Goal: Information Seeking & Learning: Learn about a topic

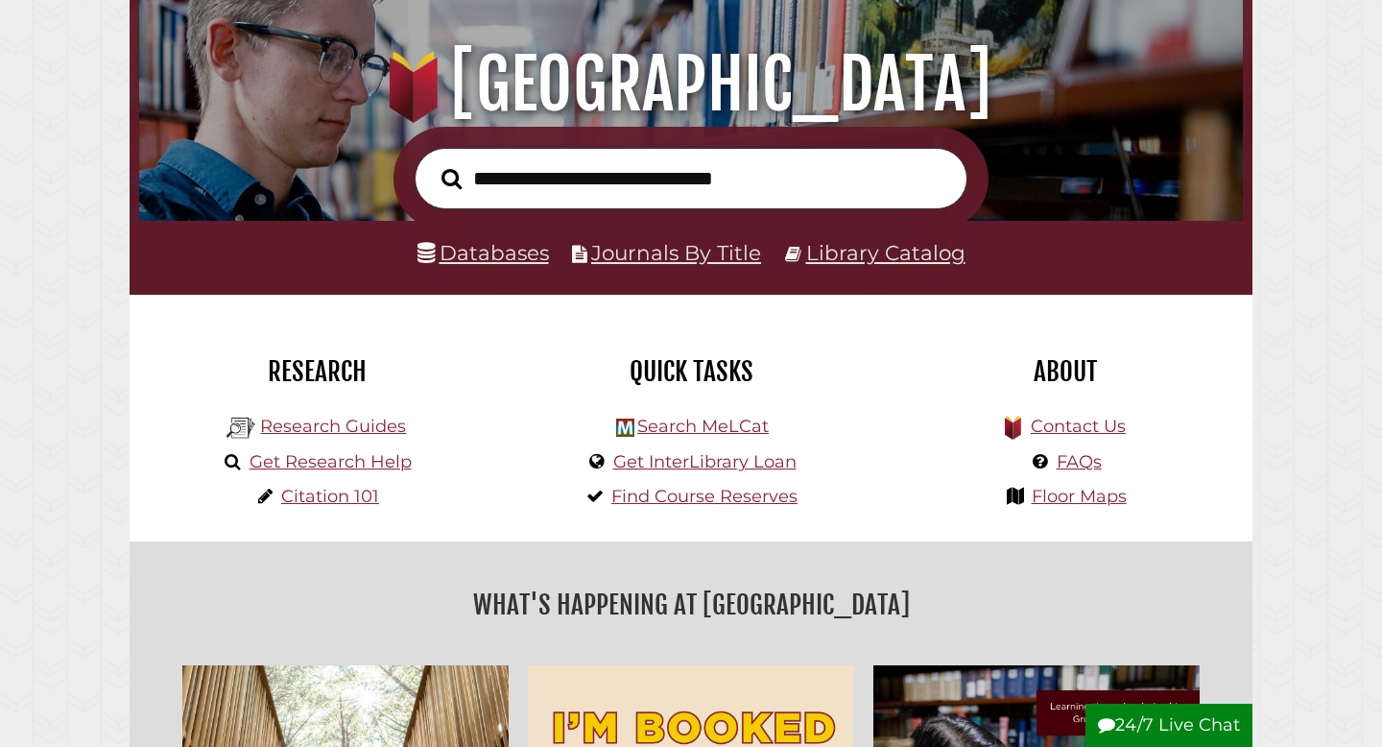
scroll to position [202, 0]
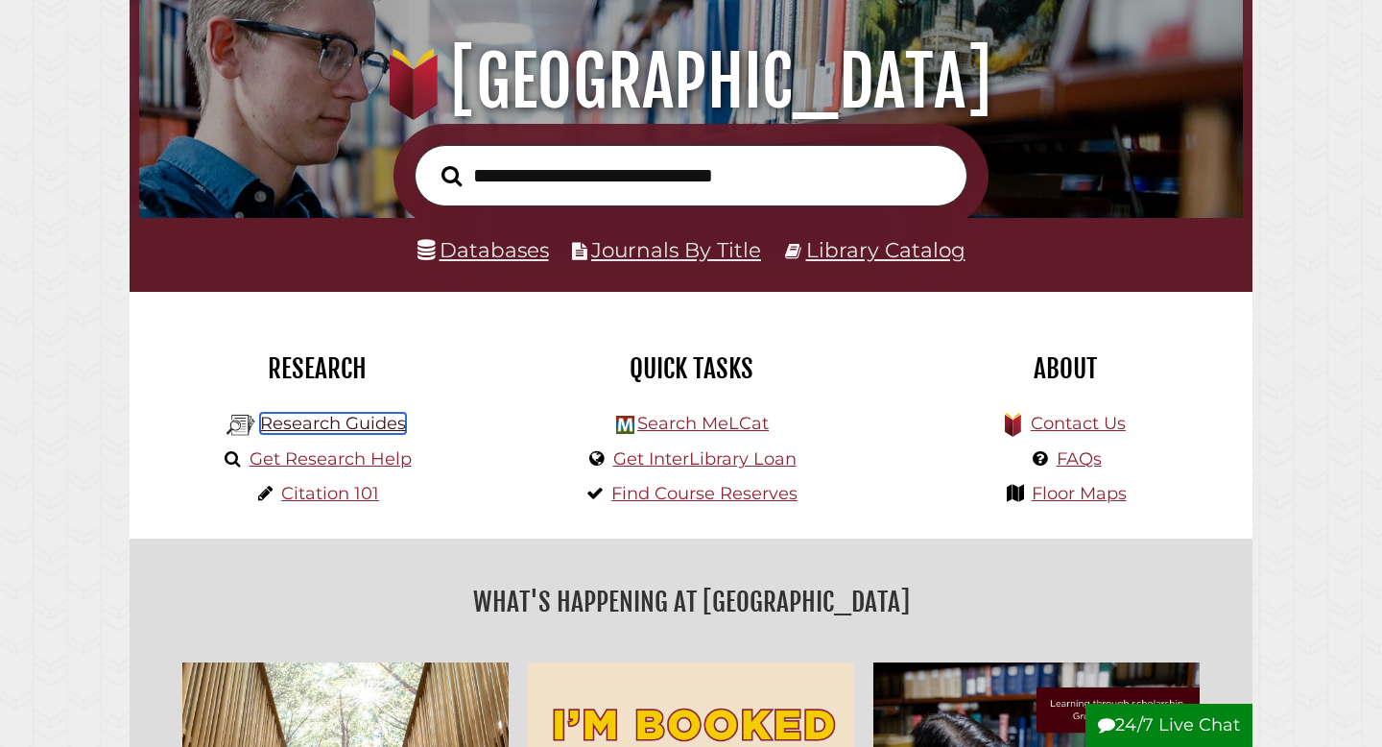
click at [334, 425] on link "Research Guides" at bounding box center [333, 423] width 146 height 21
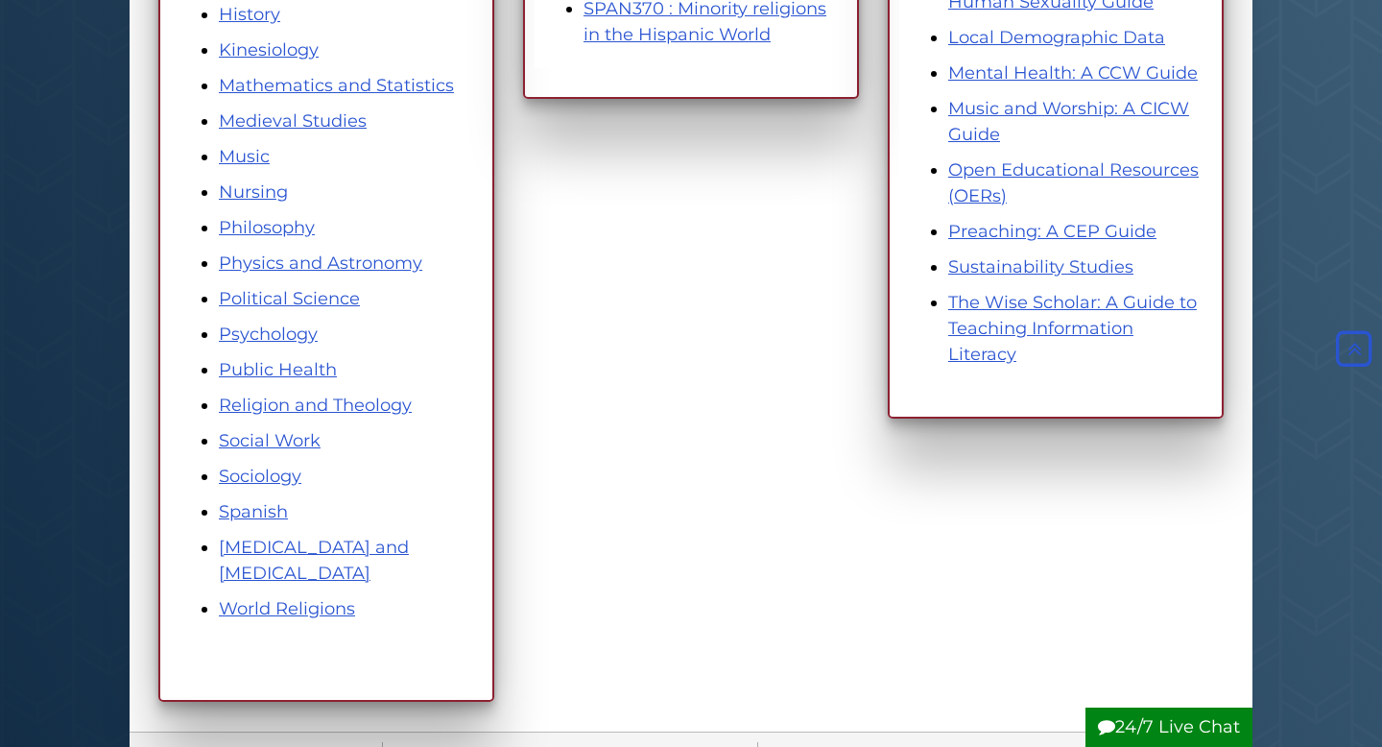
scroll to position [1072, 0]
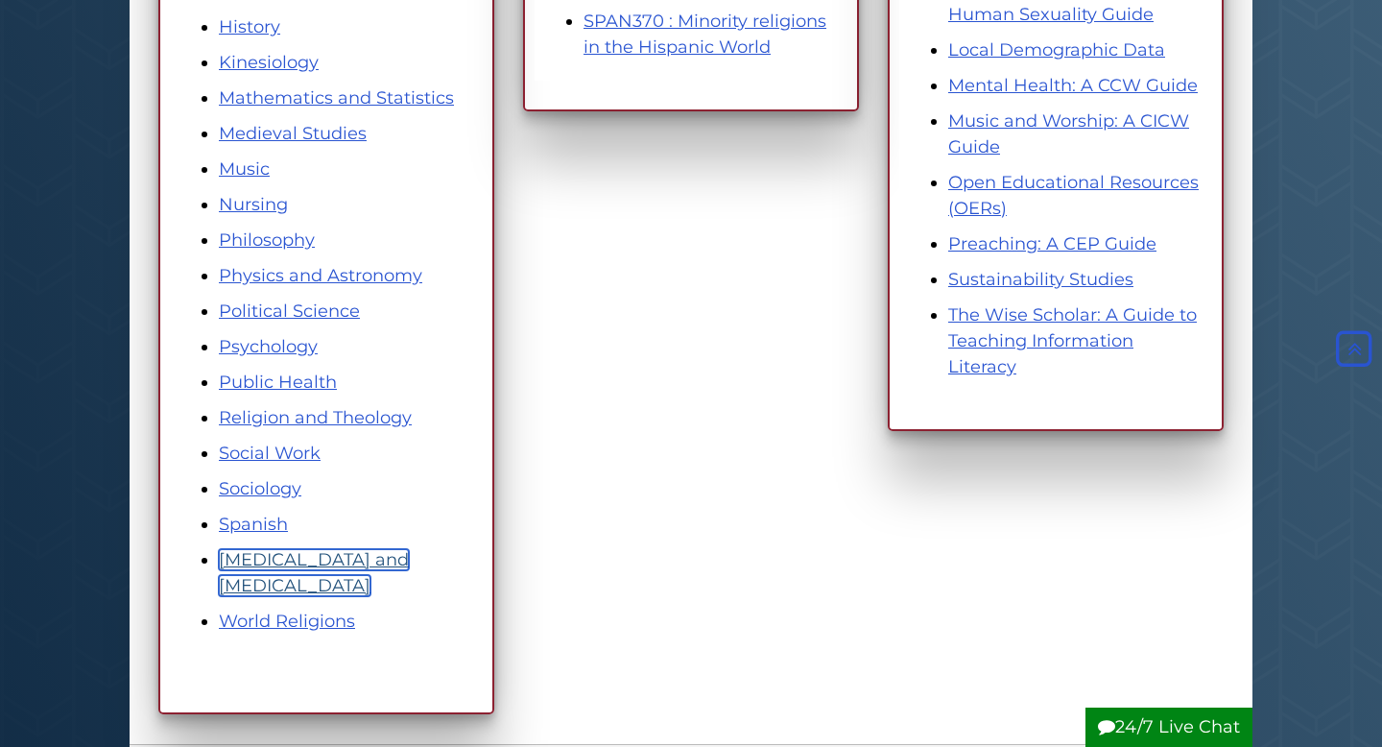
click at [315, 563] on link "[MEDICAL_DATA] and [MEDICAL_DATA]" at bounding box center [314, 572] width 190 height 47
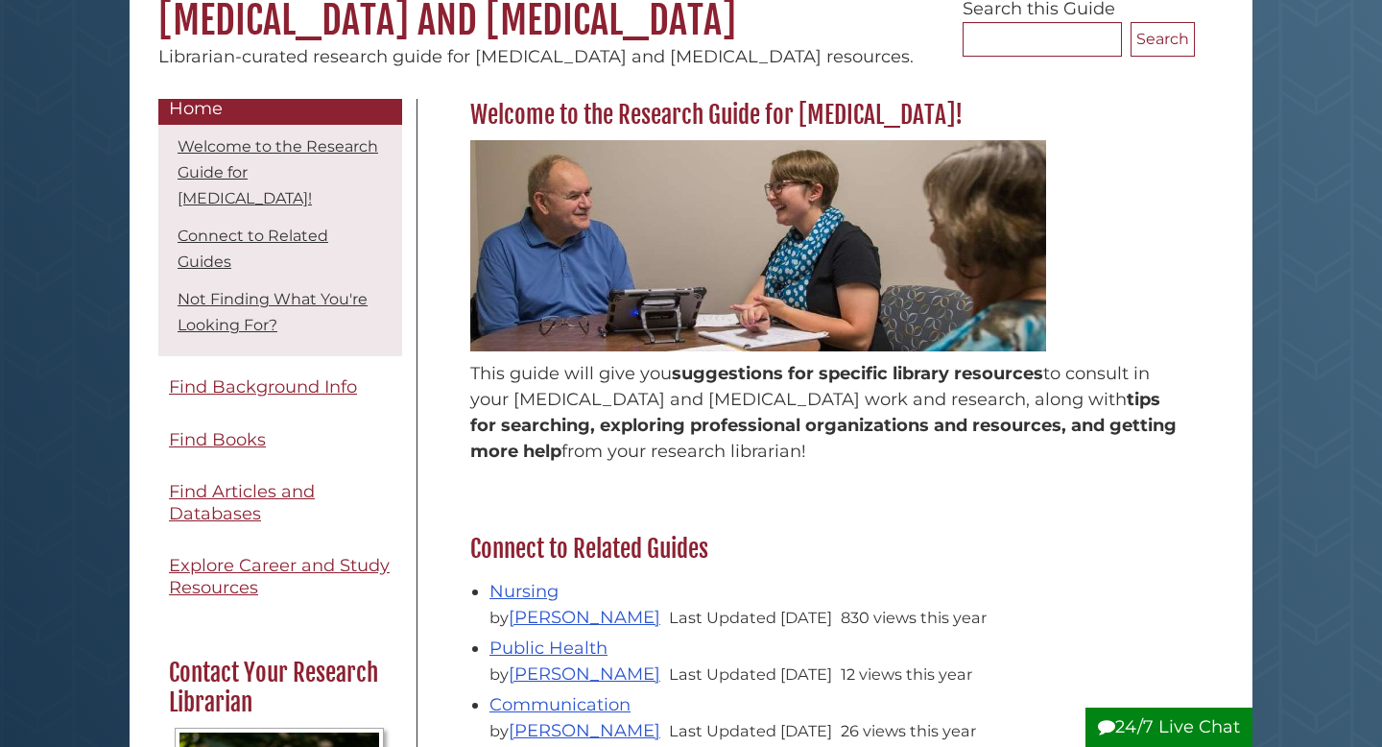
scroll to position [17, 0]
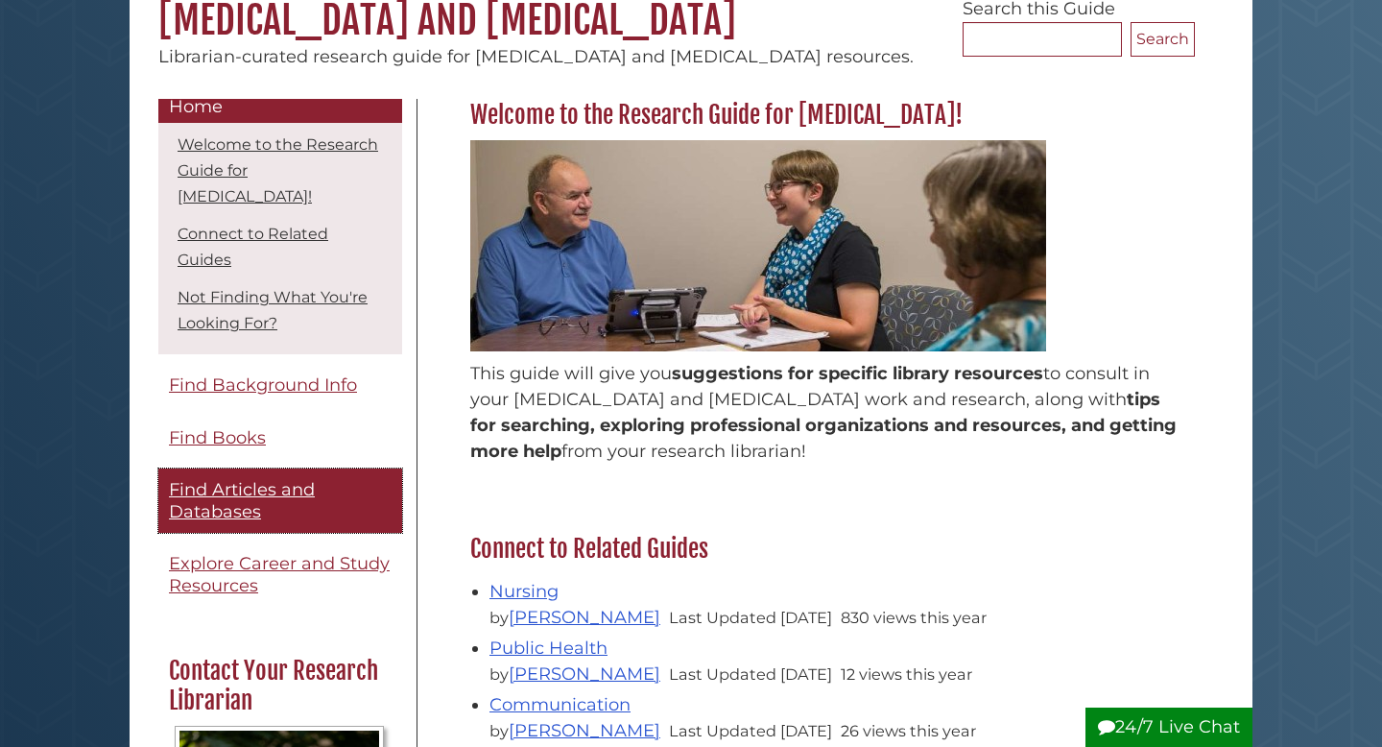
click at [260, 488] on span "Find Articles and Databases" at bounding box center [242, 500] width 146 height 43
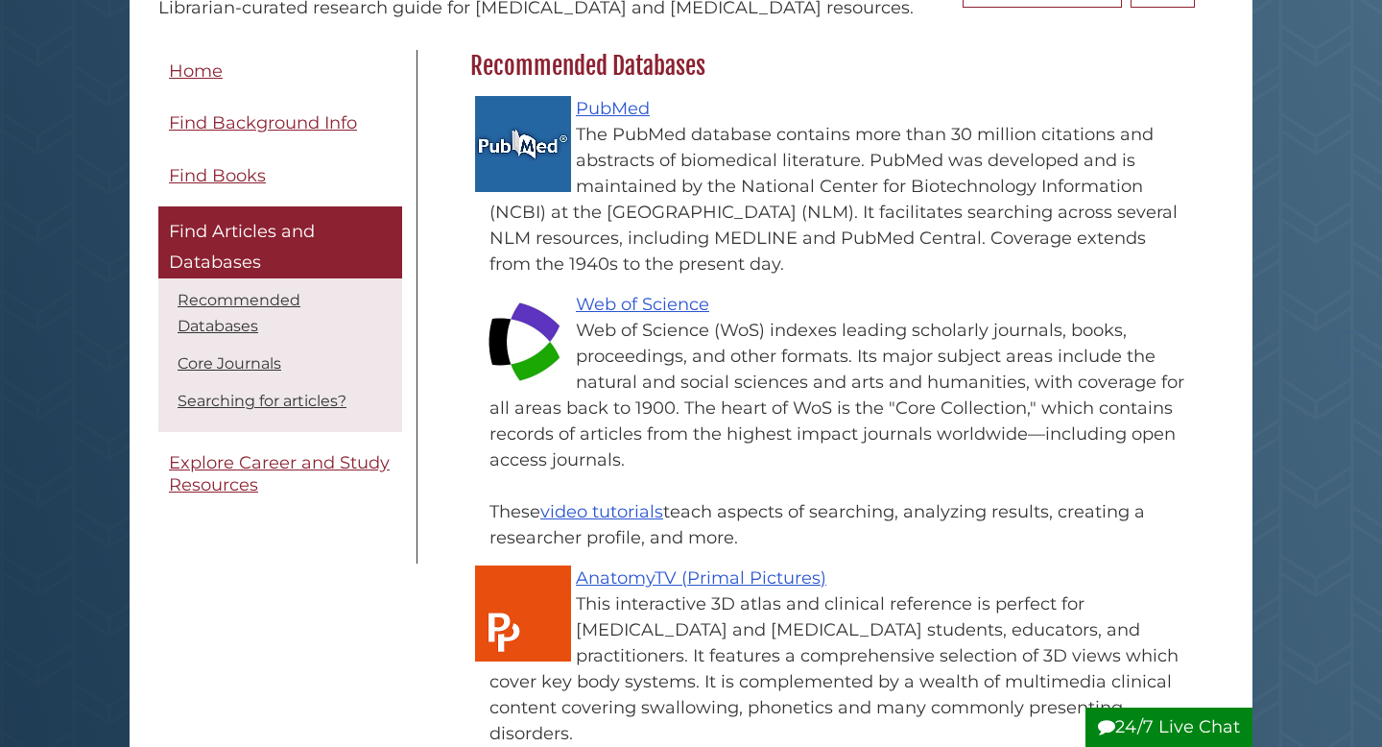
scroll to position [300, 0]
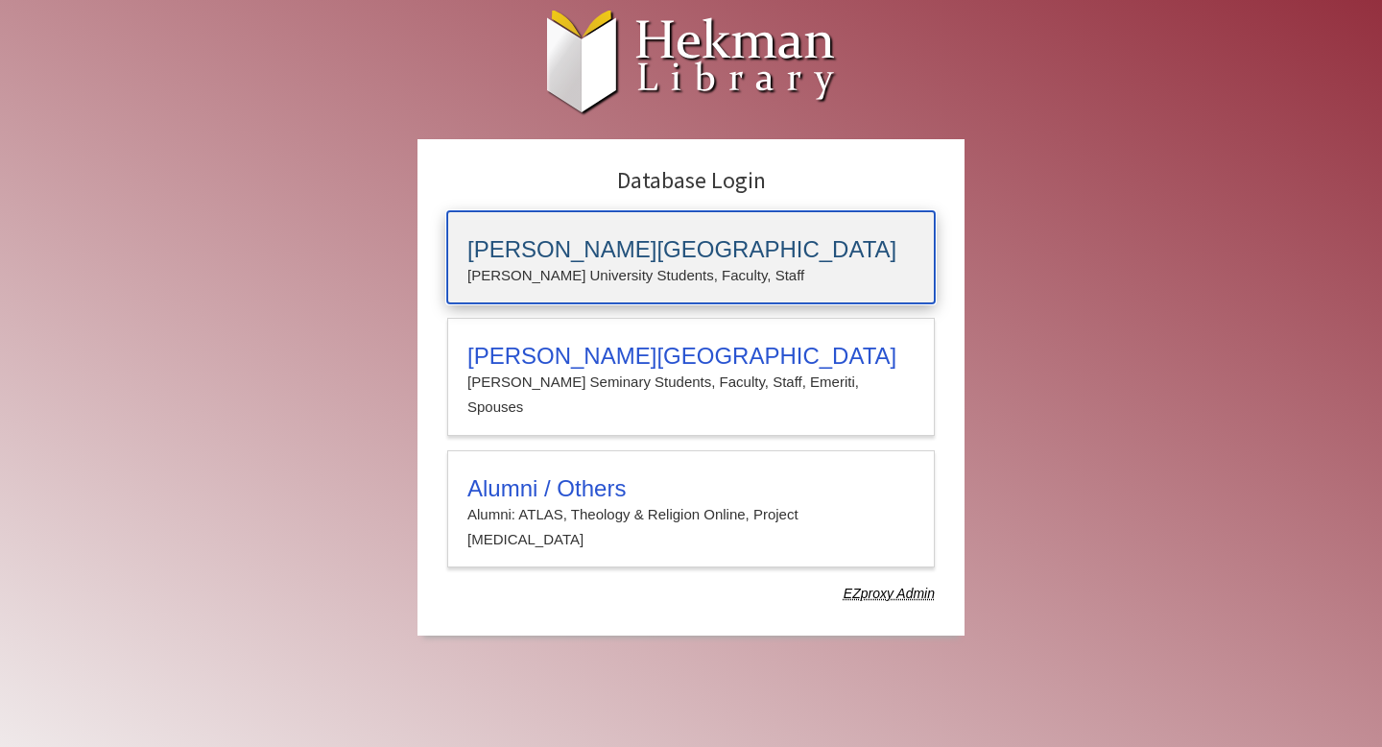
click at [697, 255] on h3 "[PERSON_NAME][GEOGRAPHIC_DATA]" at bounding box center [690, 249] width 447 height 27
